Goal: Information Seeking & Learning: Learn about a topic

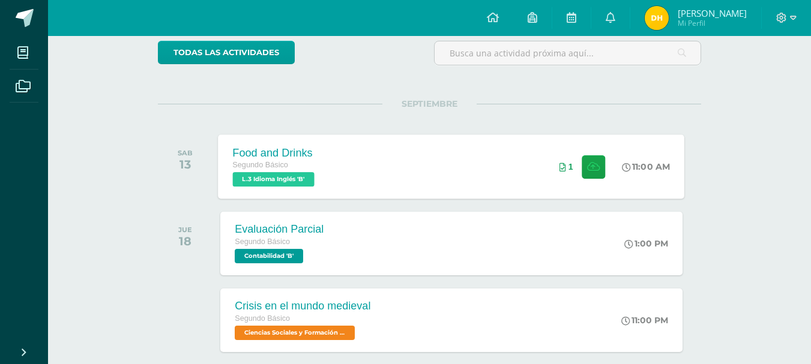
scroll to position [120, 0]
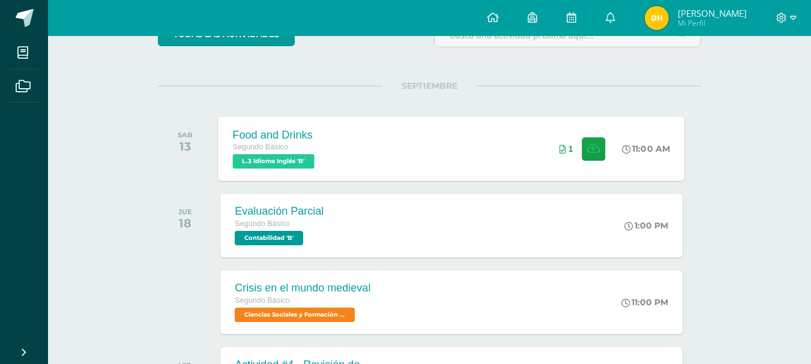
click at [443, 147] on div "Food and Drinks Segundo Básico L.3 Idioma Inglés 'B' 11:00 AM 1 Food and Drinks…" at bounding box center [452, 148] width 467 height 64
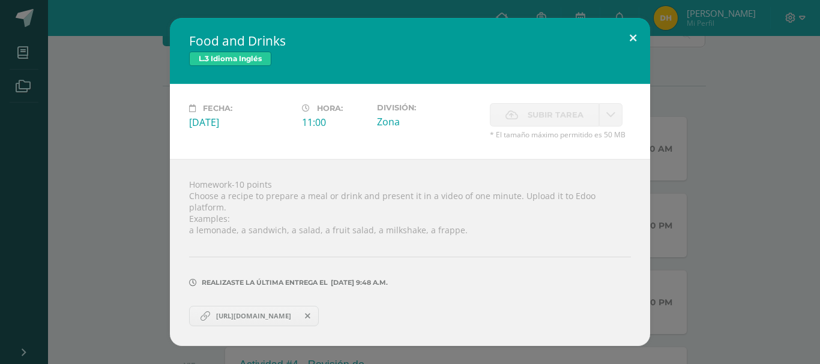
click at [624, 43] on button at bounding box center [633, 38] width 34 height 41
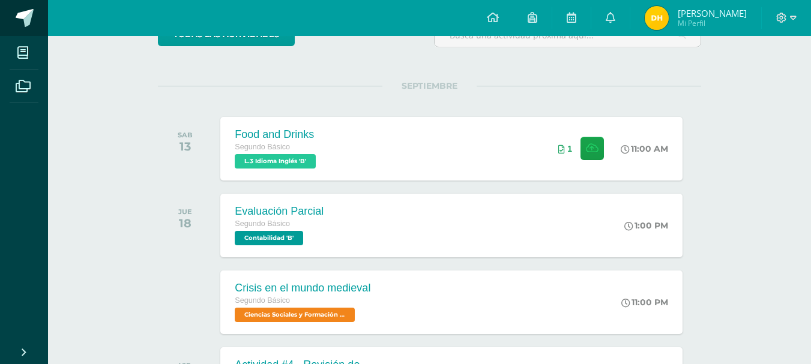
click at [16, 22] on span at bounding box center [25, 18] width 18 height 18
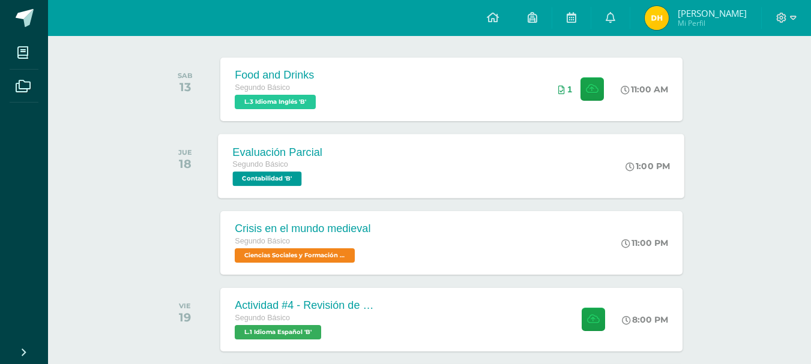
scroll to position [180, 0]
click at [394, 195] on div "Evaluación Parcial Segundo Básico Contabilidad 'B' 1:00 PM Evaluación Parcial C…" at bounding box center [452, 165] width 467 height 64
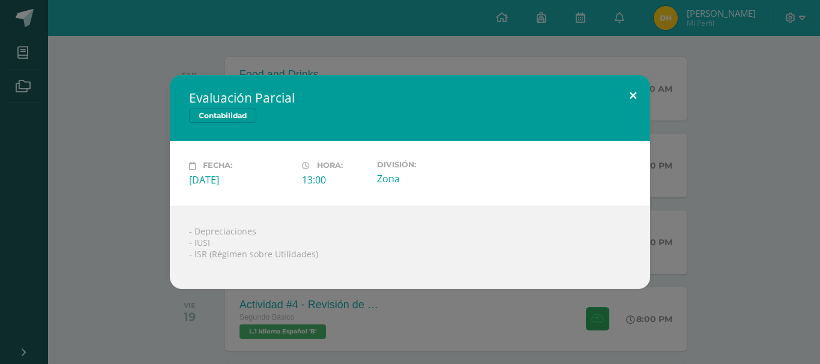
click at [618, 82] on button at bounding box center [633, 95] width 34 height 41
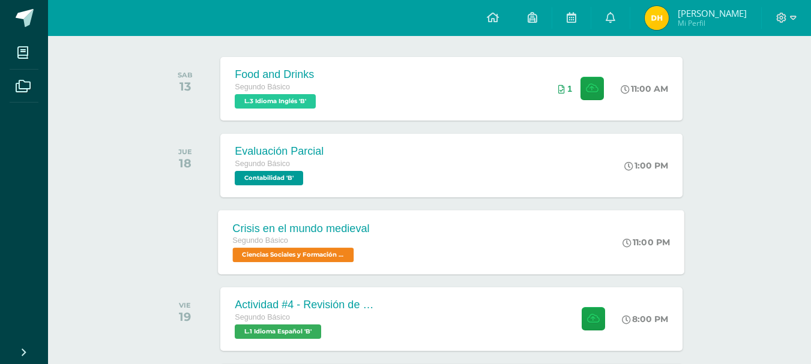
click at [412, 260] on div "Crisis en el mundo medieval Segundo Básico Ciencias Sociales y Formación Ciudad…" at bounding box center [452, 242] width 467 height 64
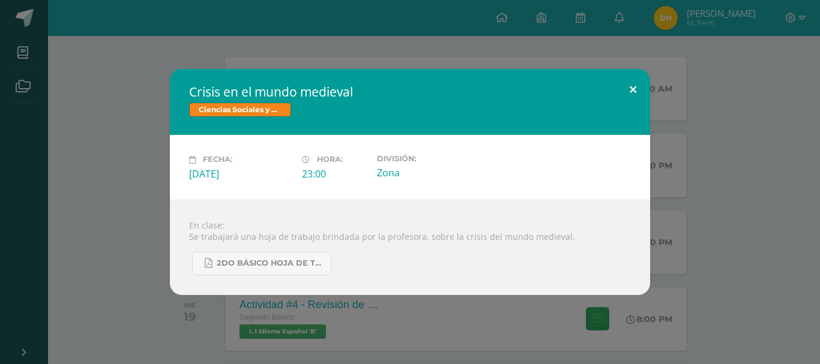
click at [620, 68] on div "Crisis en el mundo medieval Ciencias Sociales y Formación Ciudadana Fecha: [DAT…" at bounding box center [410, 182] width 820 height 364
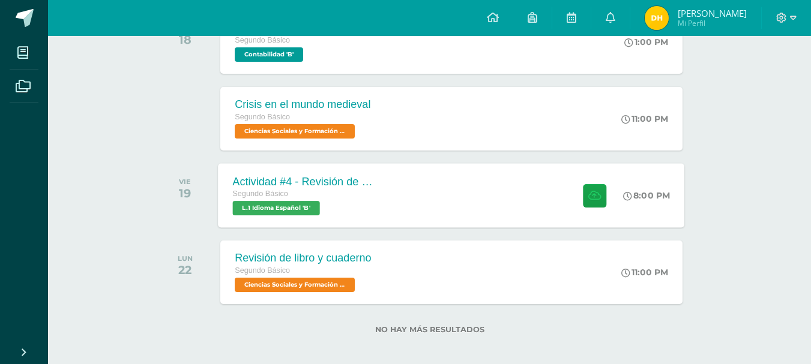
scroll to position [312, 0]
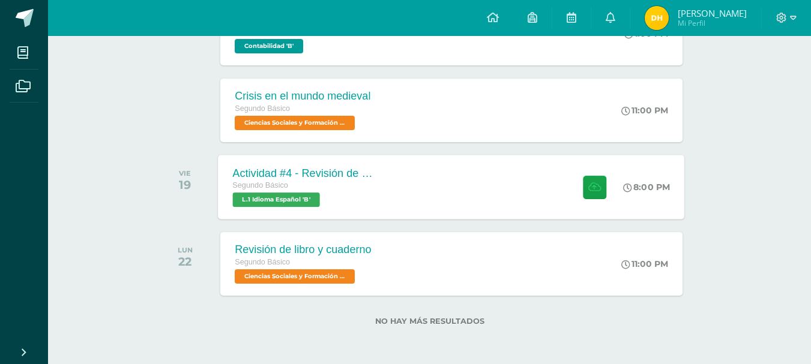
click at [364, 195] on div "Segundo Básico L.1 Idioma Español 'B'" at bounding box center [305, 194] width 145 height 28
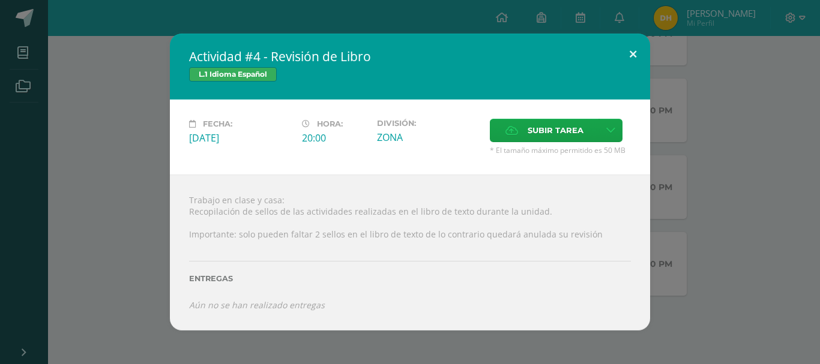
click at [633, 63] on button at bounding box center [633, 54] width 34 height 41
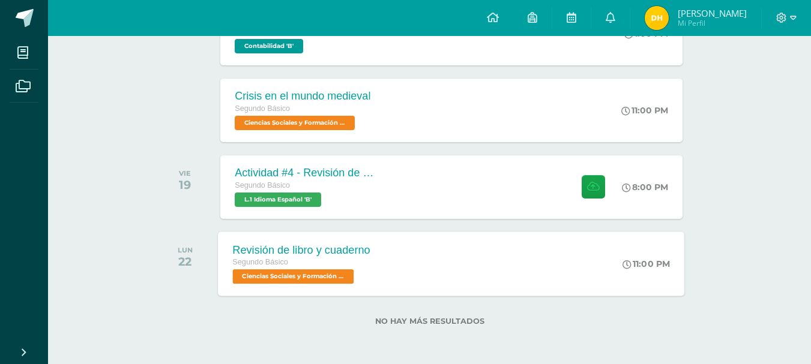
click at [363, 282] on div "Segundo Básico Ciencias Sociales y Formación Ciudadana 'B'" at bounding box center [301, 270] width 137 height 28
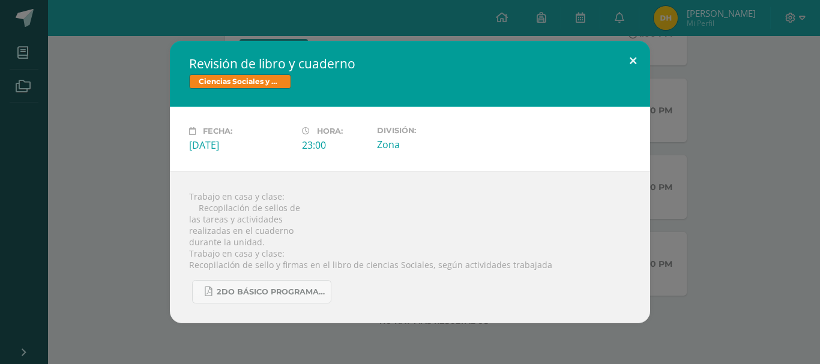
click at [631, 58] on button at bounding box center [633, 61] width 34 height 41
